Goal: Complete application form: Complete application form

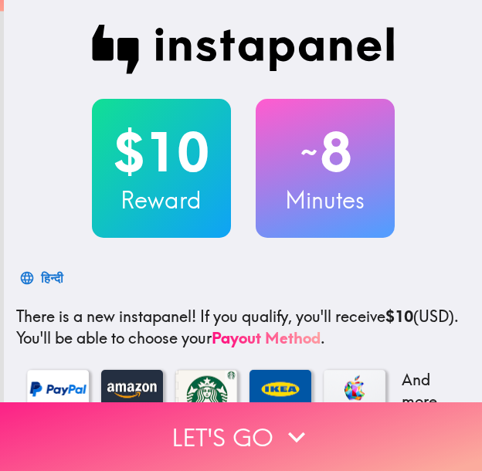
click at [352, 417] on button "Let's go" at bounding box center [241, 436] width 482 height 69
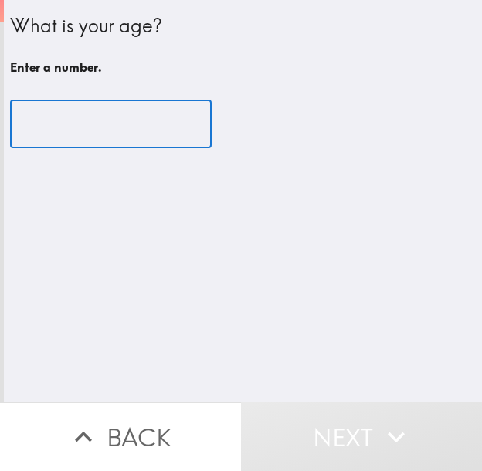
click at [83, 127] on input "number" at bounding box center [111, 124] width 202 height 48
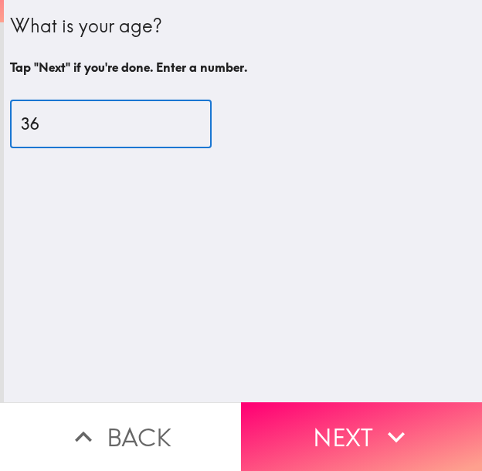
type input "36"
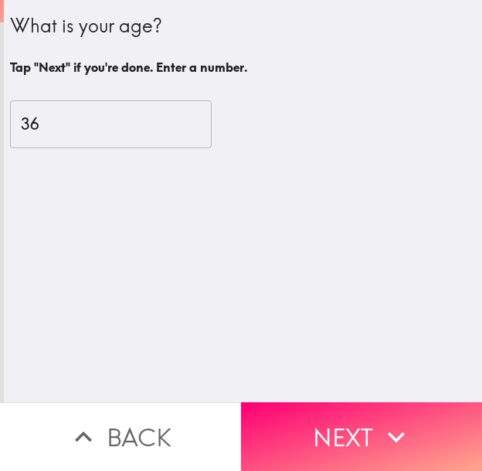
click at [379, 420] on icon "button" at bounding box center [396, 437] width 34 height 34
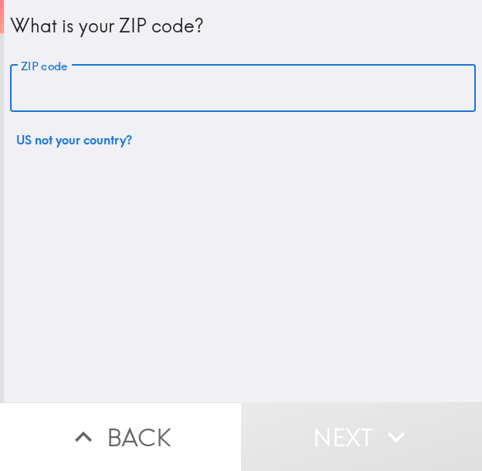
click at [119, 96] on input "ZIP code" at bounding box center [243, 89] width 466 height 48
paste input "33621"
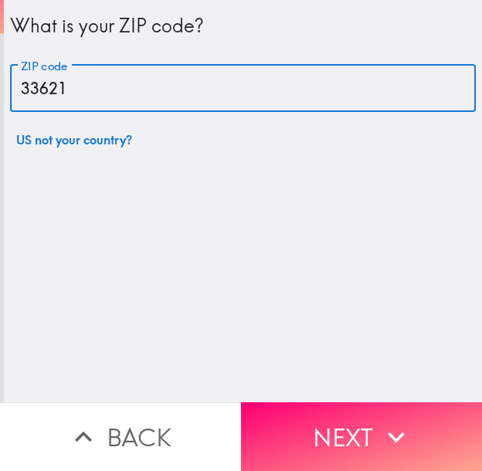
type input "33621"
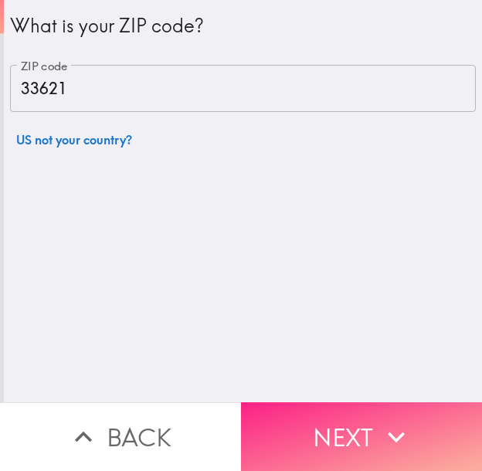
click at [290, 444] on button "Next" at bounding box center [361, 436] width 241 height 69
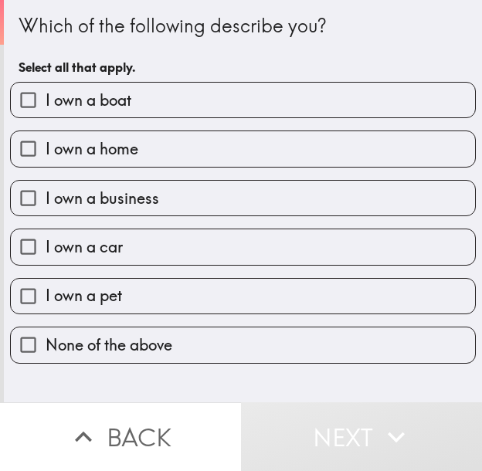
click at [228, 83] on label "I own a boat" at bounding box center [243, 100] width 464 height 35
click at [46, 83] on input "I own a boat" at bounding box center [28, 100] width 35 height 35
checkbox input "true"
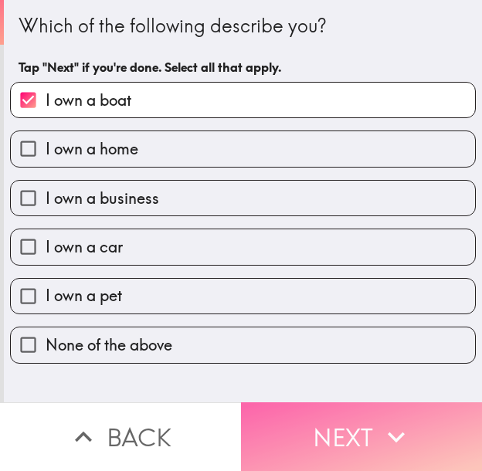
click at [314, 417] on button "Next" at bounding box center [361, 436] width 241 height 69
